Goal: Check status: Check status

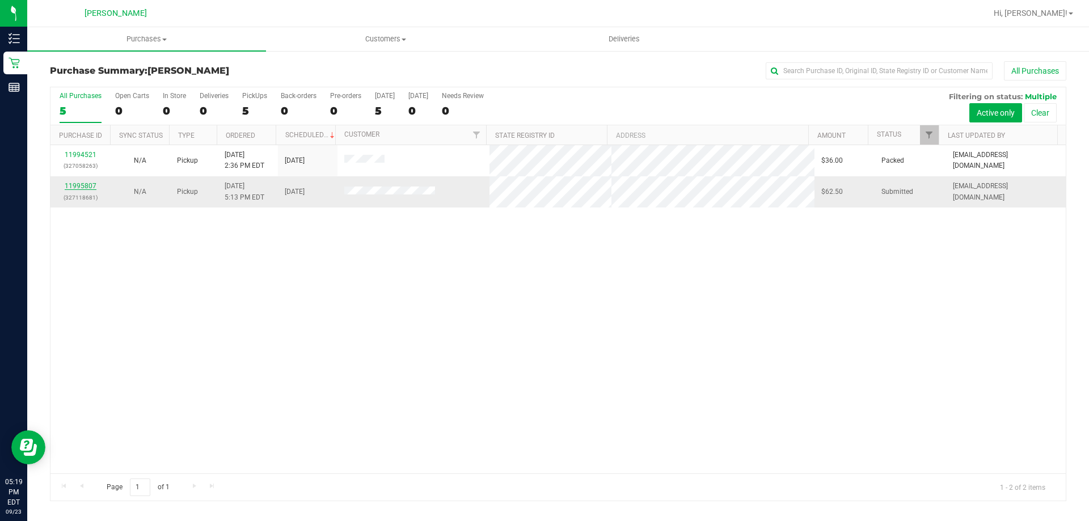
click at [78, 187] on link "11995807" at bounding box center [81, 186] width 32 height 8
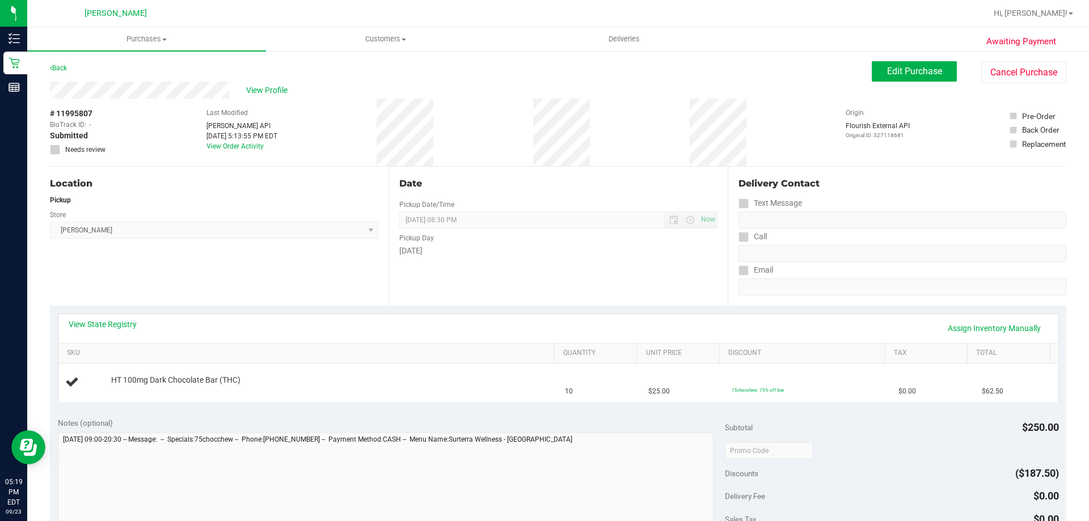
click at [264, 279] on div "Location Pickup Store [PERSON_NAME] Select Store [PERSON_NAME][GEOGRAPHIC_DATA]…" at bounding box center [219, 236] width 339 height 139
click at [129, 321] on link "View State Registry" at bounding box center [103, 324] width 68 height 11
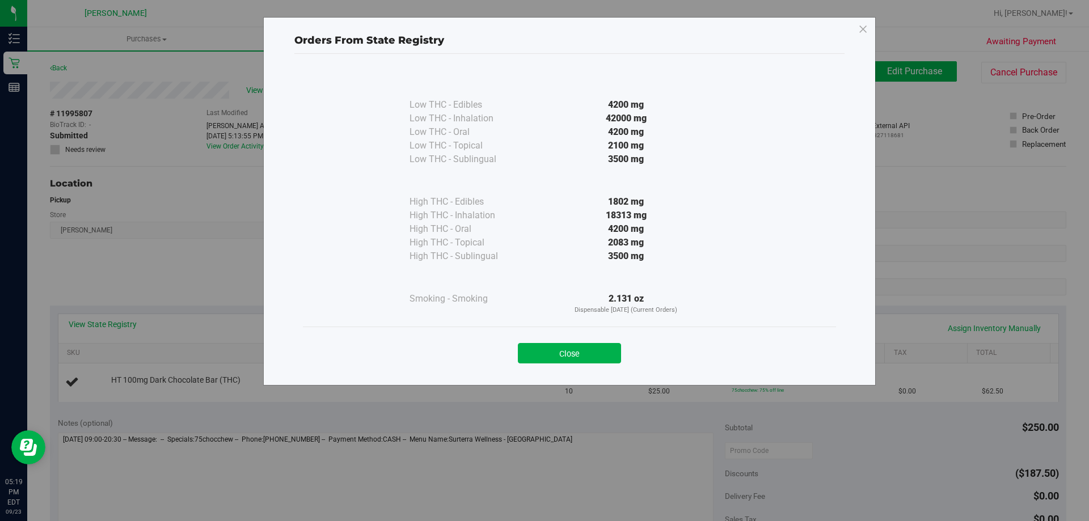
drag, startPoint x: 632, startPoint y: 263, endPoint x: 434, endPoint y: 281, distance: 198.3
click at [434, 281] on div "Low THC - Edibles 4200 mg Low THC - Inhalation" at bounding box center [570, 192] width 320 height 246
click at [500, 268] on div at bounding box center [466, 277] width 113 height 29
click at [565, 362] on button "Close" at bounding box center [569, 353] width 103 height 20
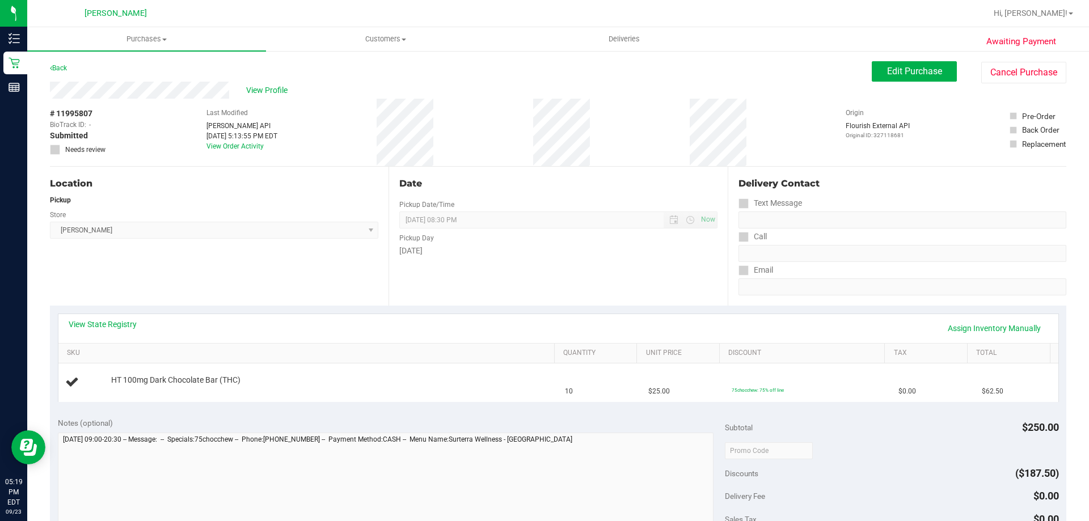
click at [291, 303] on div "Location Pickup Store [PERSON_NAME] Select Store [PERSON_NAME][GEOGRAPHIC_DATA]…" at bounding box center [219, 236] width 339 height 139
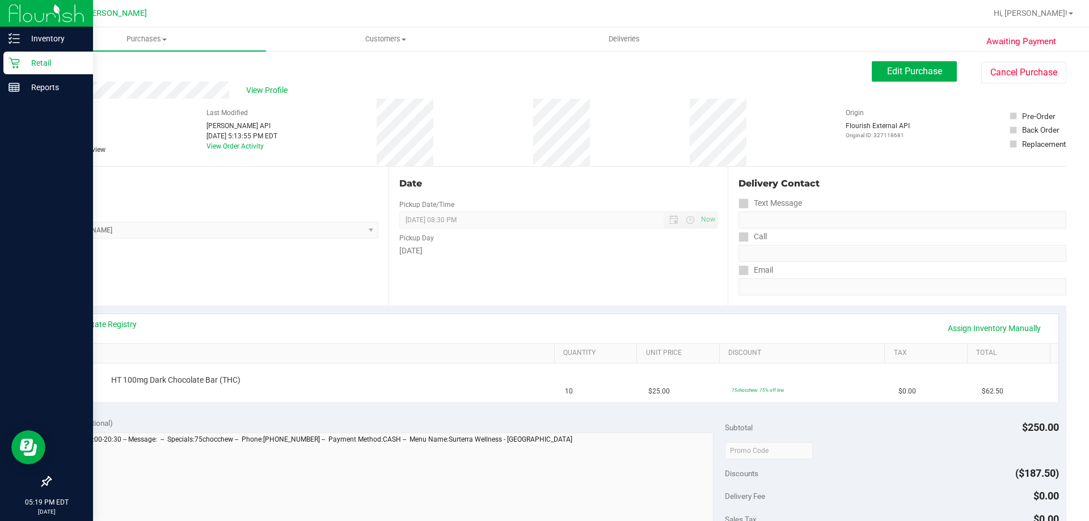
click at [7, 61] on div "Retail" at bounding box center [48, 63] width 90 height 23
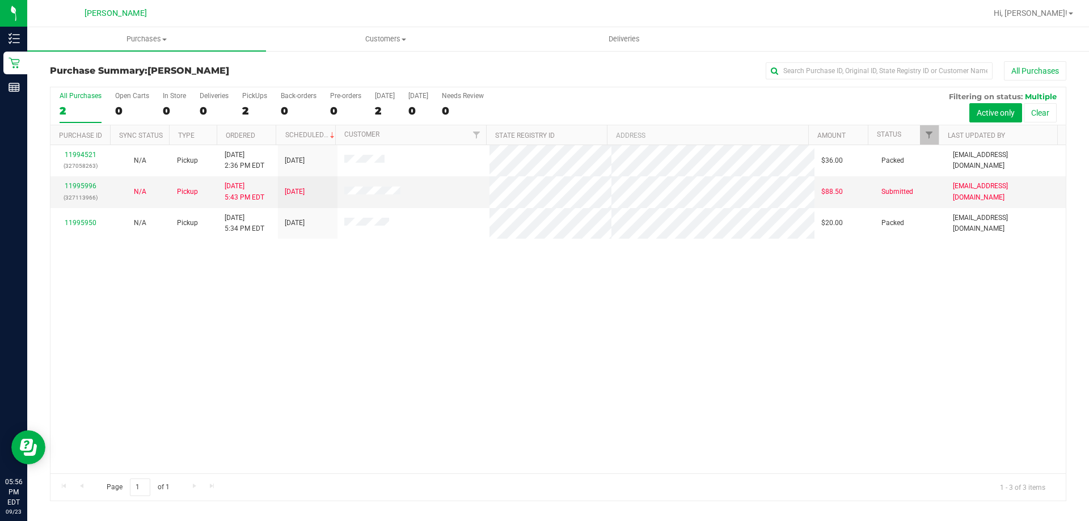
drag, startPoint x: 351, startPoint y: 378, endPoint x: 369, endPoint y: 275, distance: 104.3
click at [351, 370] on div "11994521 (327058263) N/A Pickup [DATE] 2:36 PM EDT 9/23/2025 $36.00 Packed [EMA…" at bounding box center [557, 309] width 1015 height 328
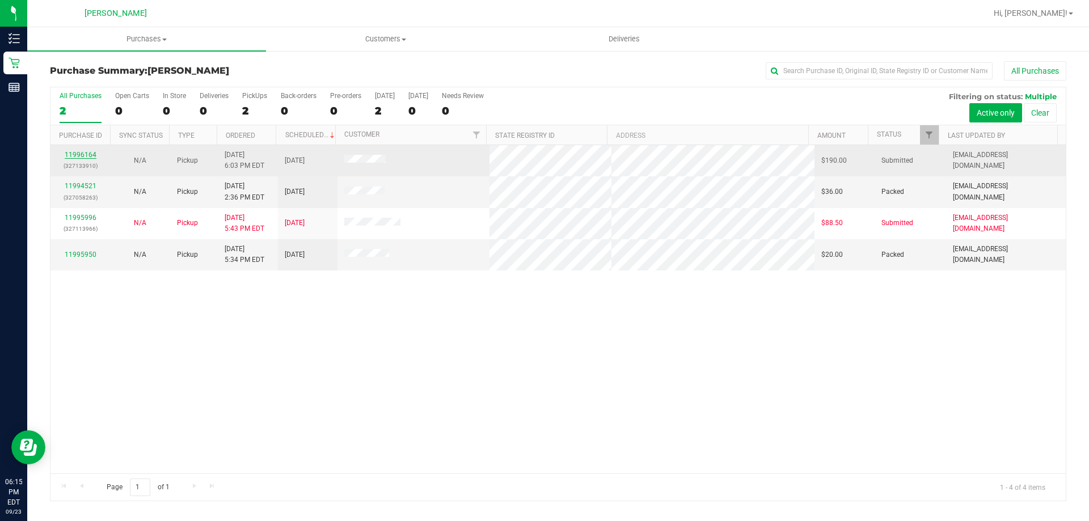
click at [76, 158] on link "11996164" at bounding box center [81, 155] width 32 height 8
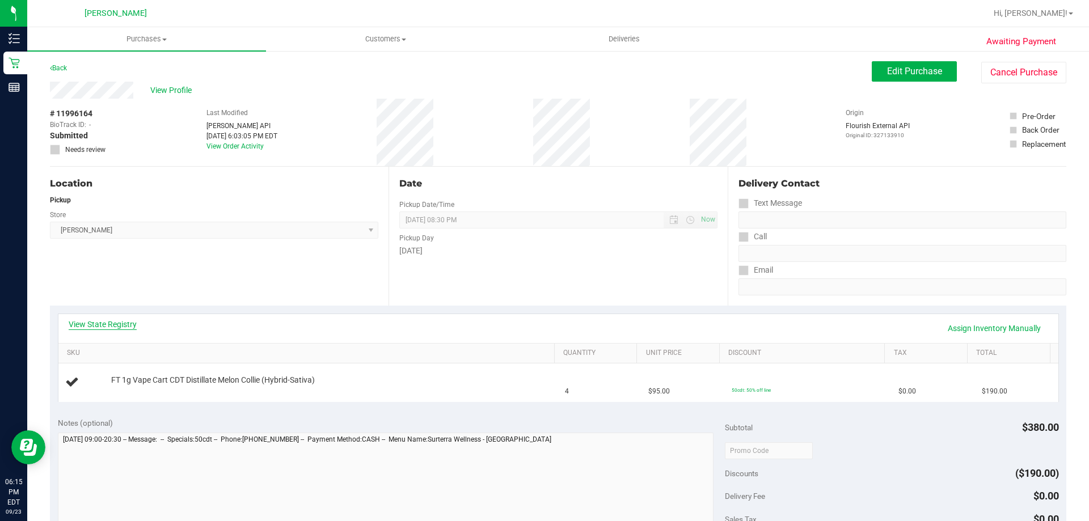
click at [107, 325] on link "View State Registry" at bounding box center [103, 324] width 68 height 11
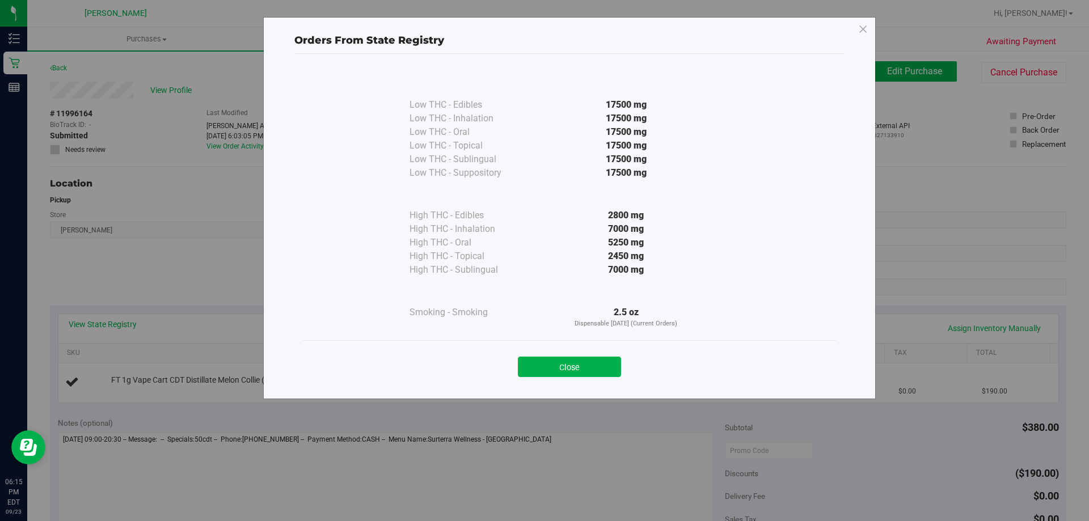
click at [563, 220] on div "2800 mg" at bounding box center [626, 216] width 206 height 14
click at [589, 372] on button "Close" at bounding box center [569, 367] width 103 height 20
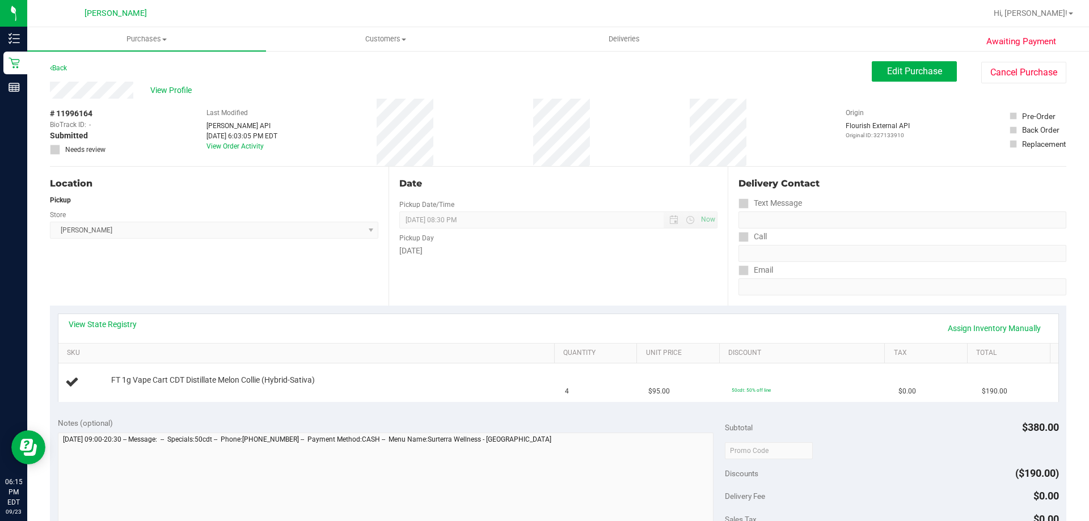
click at [243, 335] on div "View State Registry Assign Inventory Manually" at bounding box center [559, 328] width 980 height 19
click at [93, 330] on div "View State Registry Assign Inventory Manually" at bounding box center [559, 328] width 980 height 19
click at [109, 328] on link "View State Registry" at bounding box center [103, 324] width 68 height 11
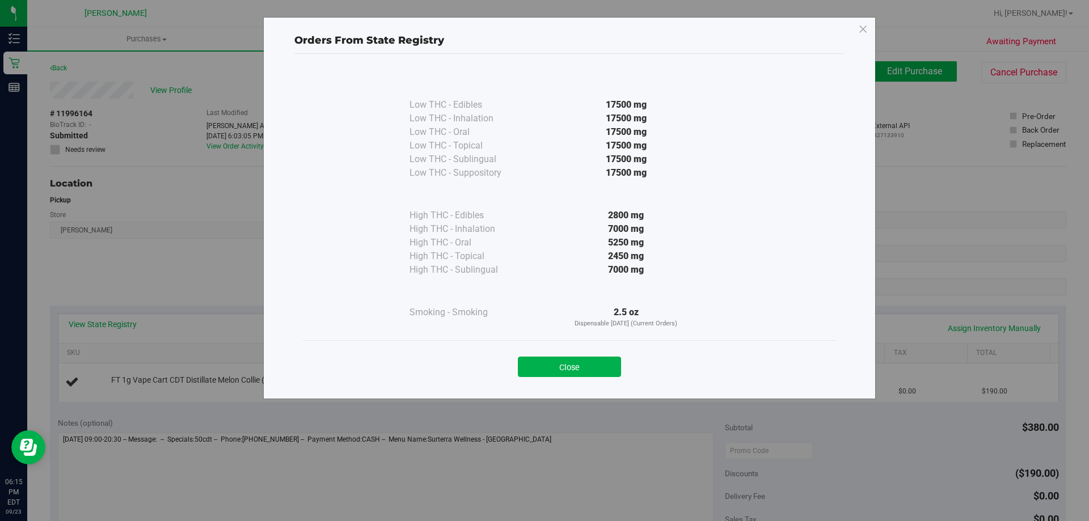
drag, startPoint x: 425, startPoint y: 238, endPoint x: 461, endPoint y: 247, distance: 37.3
click at [430, 238] on div "High THC - Oral" at bounding box center [466, 243] width 113 height 14
click at [568, 366] on button "Close" at bounding box center [569, 367] width 103 height 20
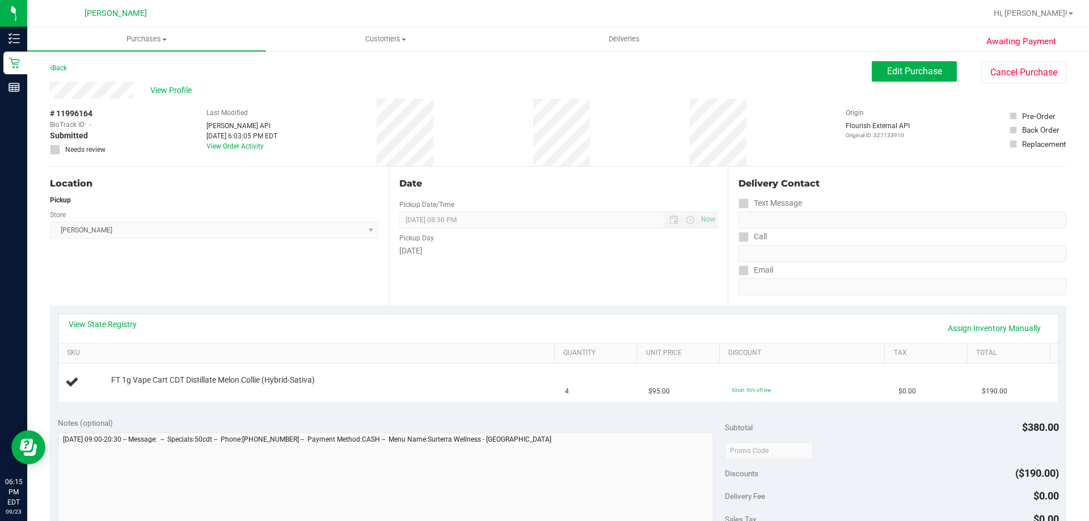
click at [240, 267] on div "Location Pickup Store [PERSON_NAME] Select Store [PERSON_NAME][GEOGRAPHIC_DATA]…" at bounding box center [219, 236] width 339 height 139
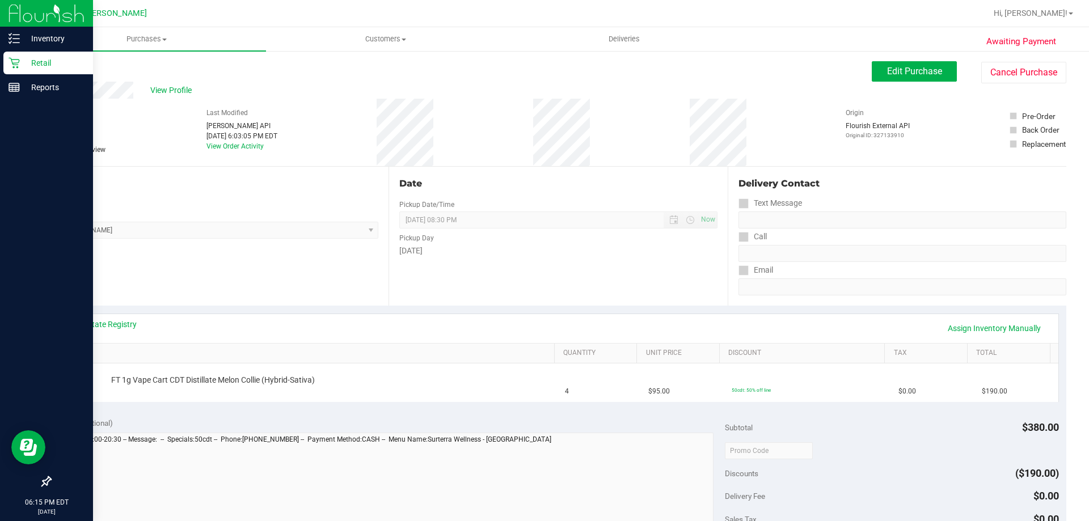
click at [12, 60] on icon at bounding box center [14, 62] width 11 height 11
